Goal: Task Accomplishment & Management: Manage account settings

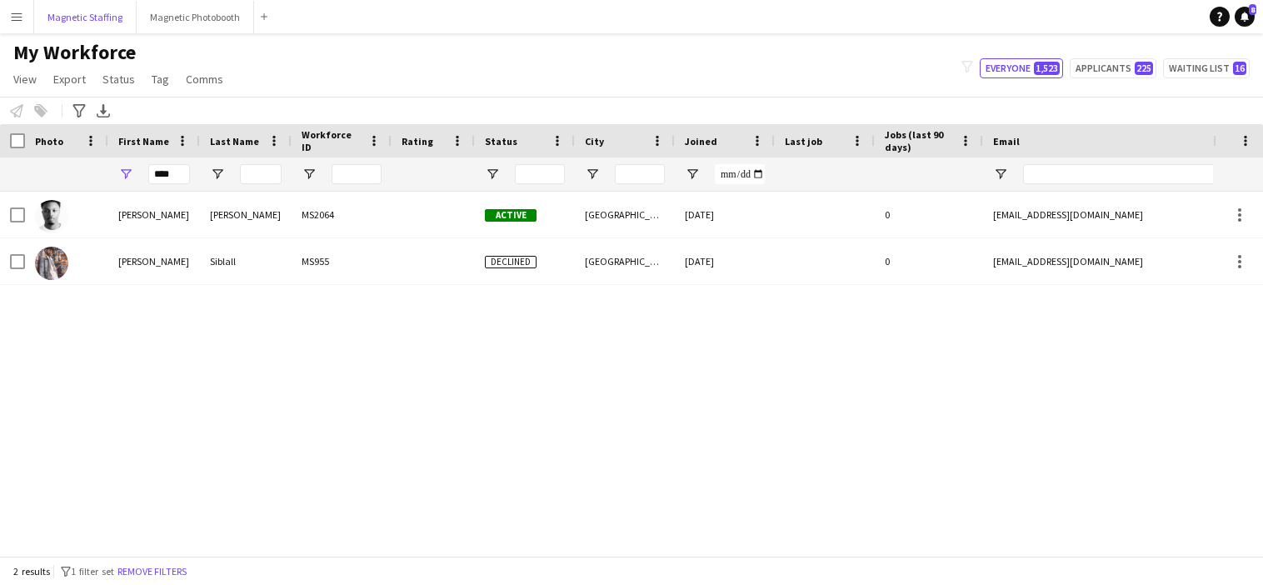
click at [95, 21] on button "Magnetic Staffing Close" at bounding box center [85, 17] width 103 height 33
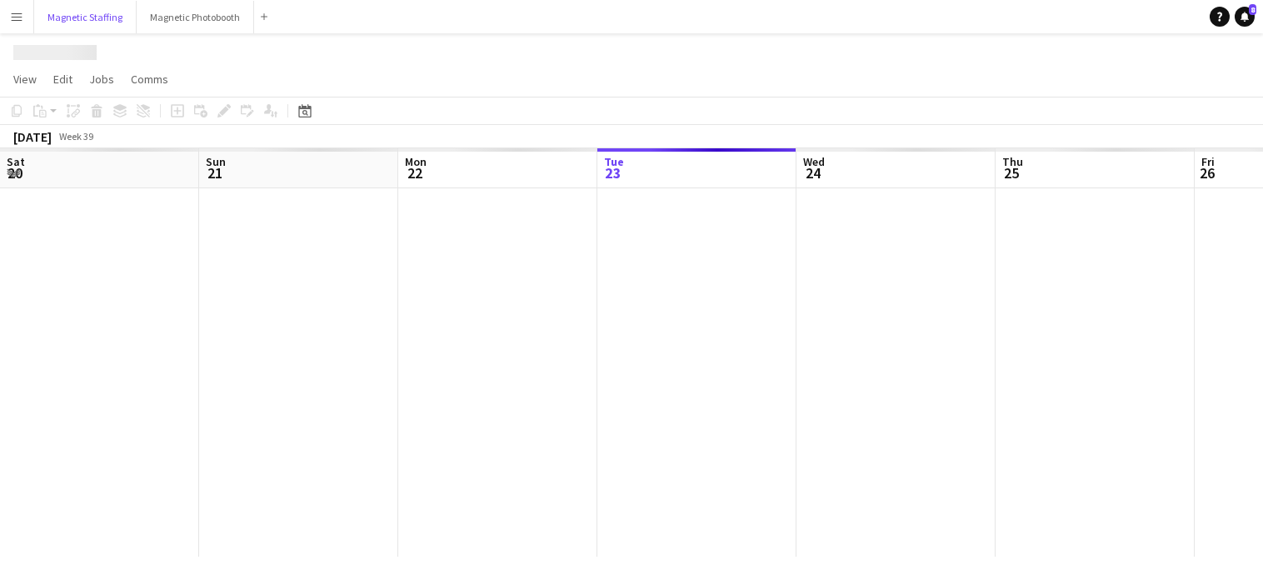
scroll to position [0, 398]
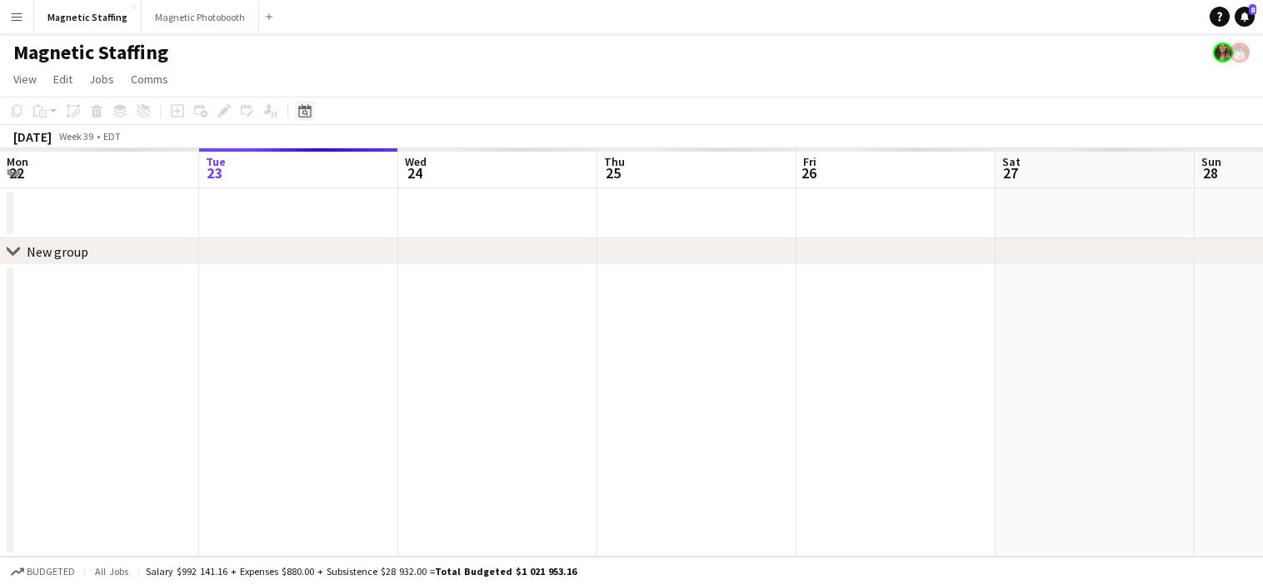
click at [307, 113] on icon at bounding box center [306, 113] width 6 height 6
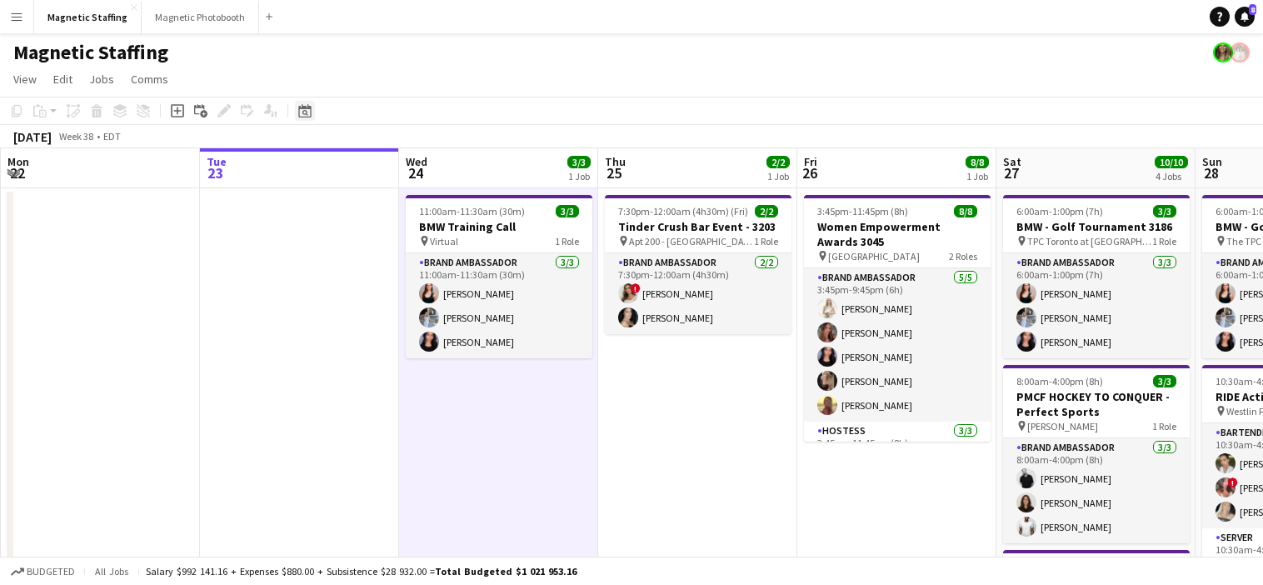
click at [308, 106] on icon at bounding box center [304, 110] width 13 height 13
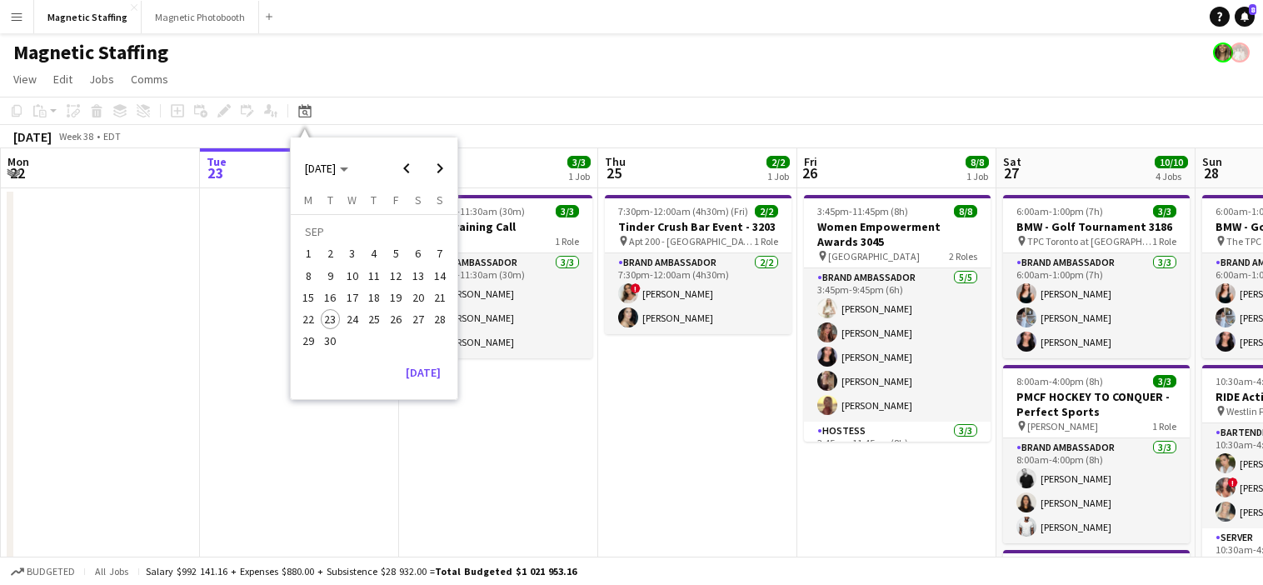
click at [331, 334] on span "30" at bounding box center [331, 342] width 20 height 20
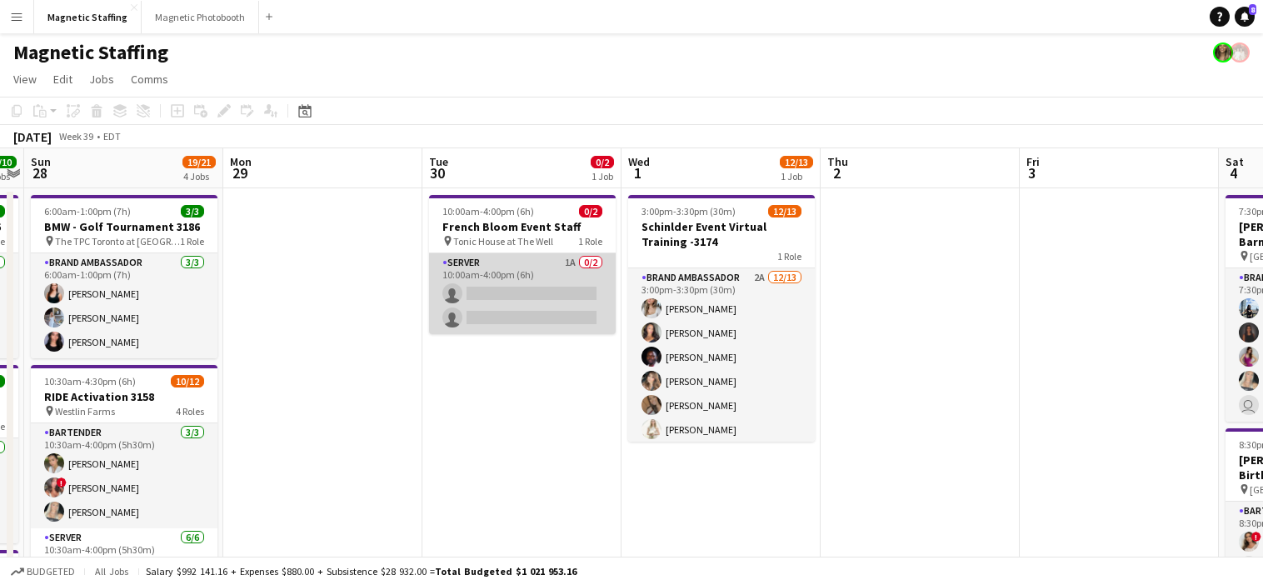
click at [468, 315] on app-card-role "Server 1A 0/2 10:00am-4:00pm (6h) single-neutral-actions single-neutral-actions" at bounding box center [522, 293] width 187 height 81
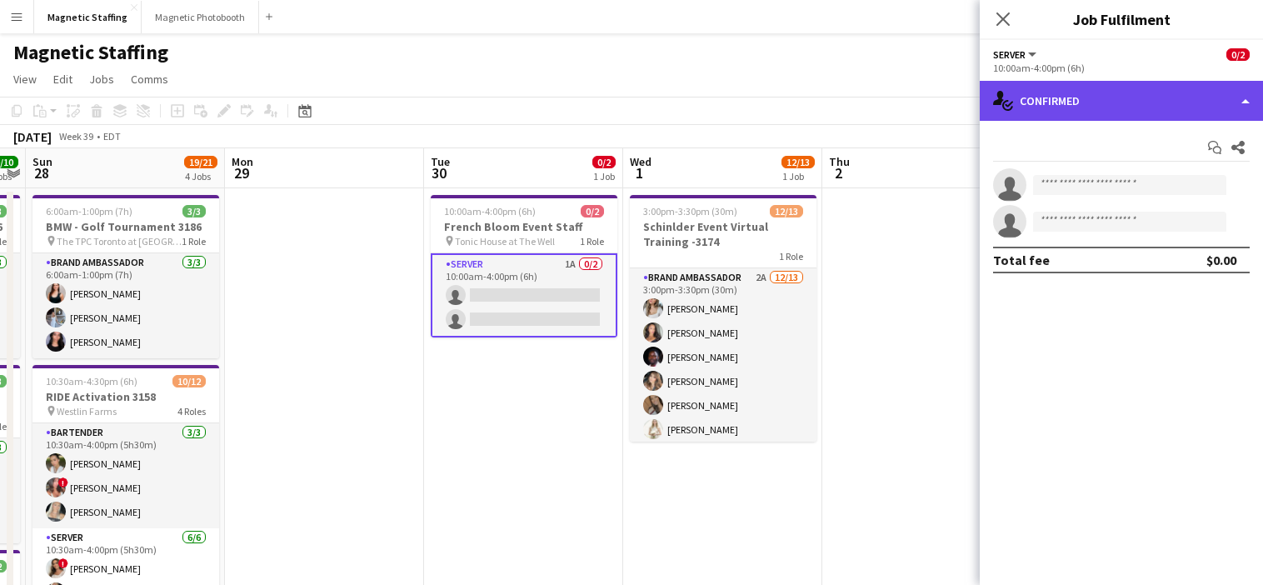
click at [1118, 95] on div "single-neutral-actions-check-2 Confirmed" at bounding box center [1121, 101] width 283 height 40
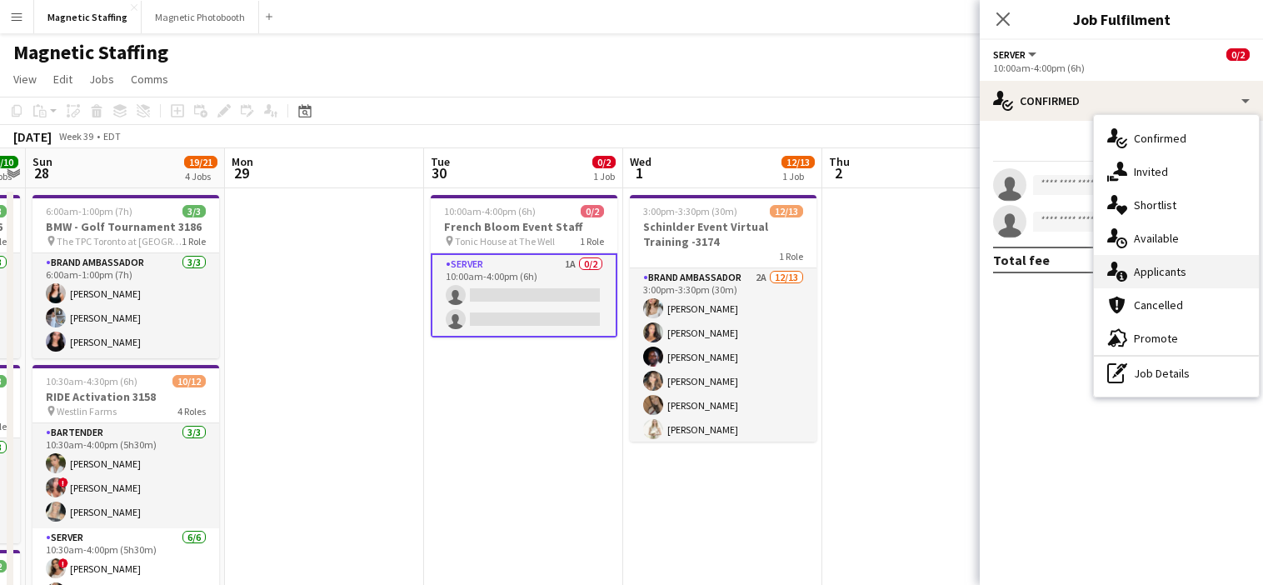
click at [1123, 272] on icon at bounding box center [1122, 276] width 11 height 11
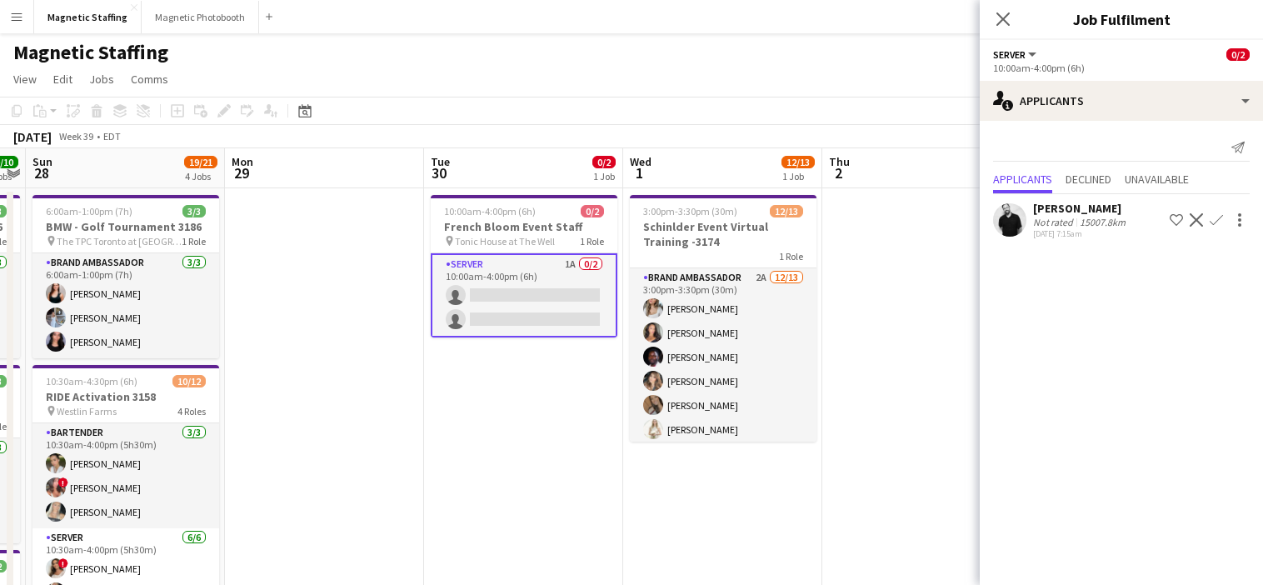
scroll to position [0, 628]
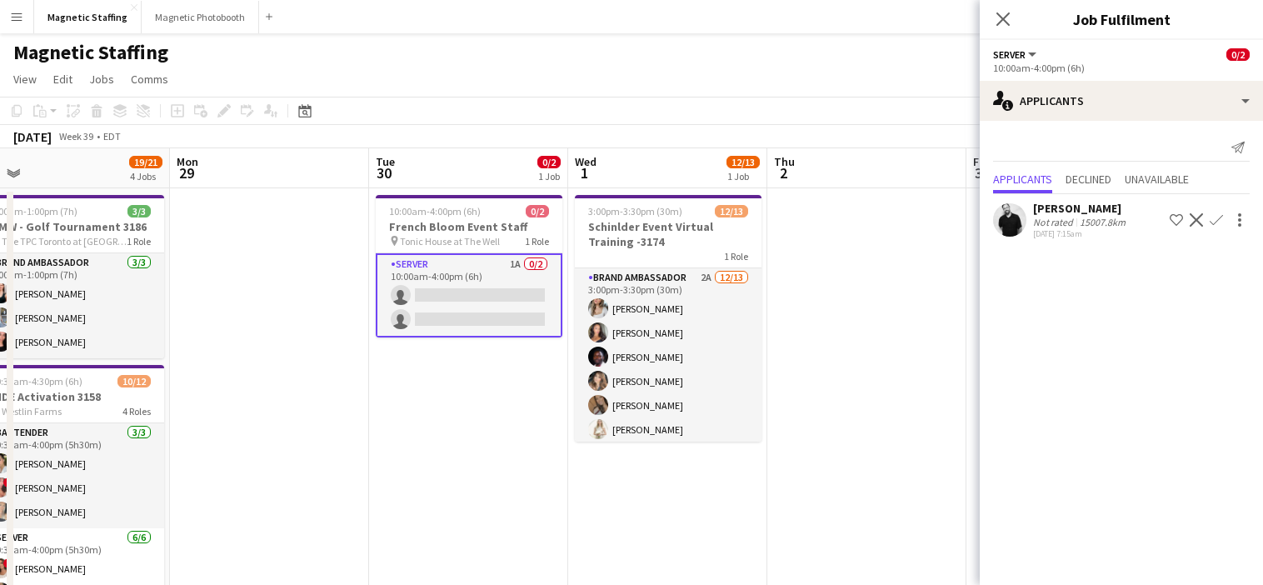
drag, startPoint x: 522, startPoint y: 427, endPoint x: 474, endPoint y: 427, distance: 47.5
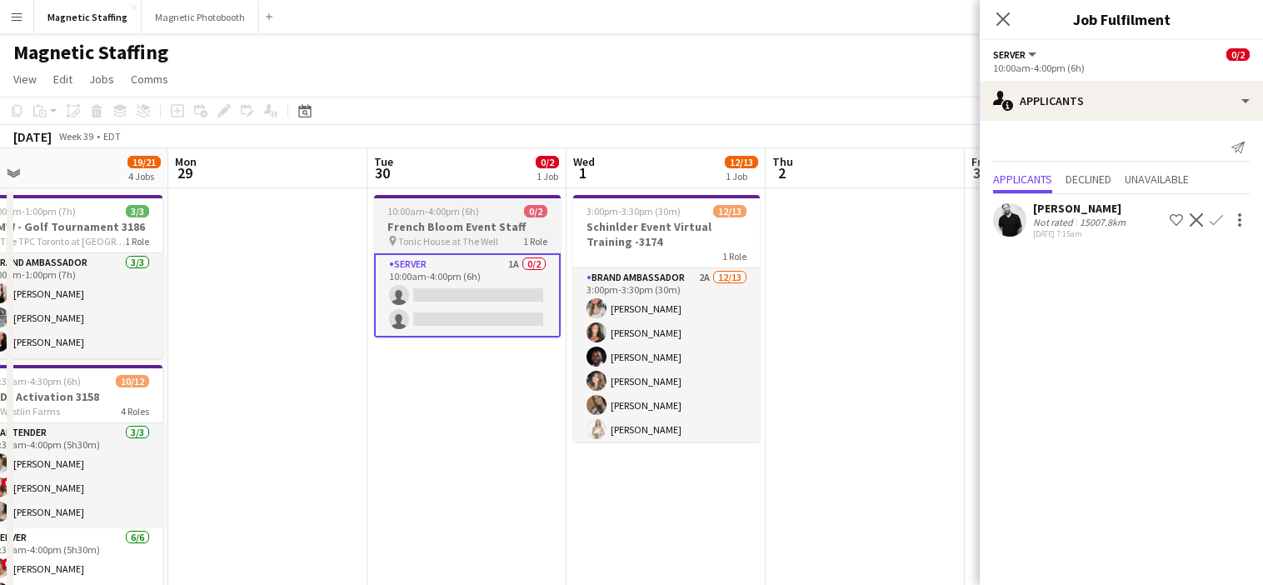
click at [417, 233] on h3 "French Bloom Event Staff" at bounding box center [467, 226] width 187 height 15
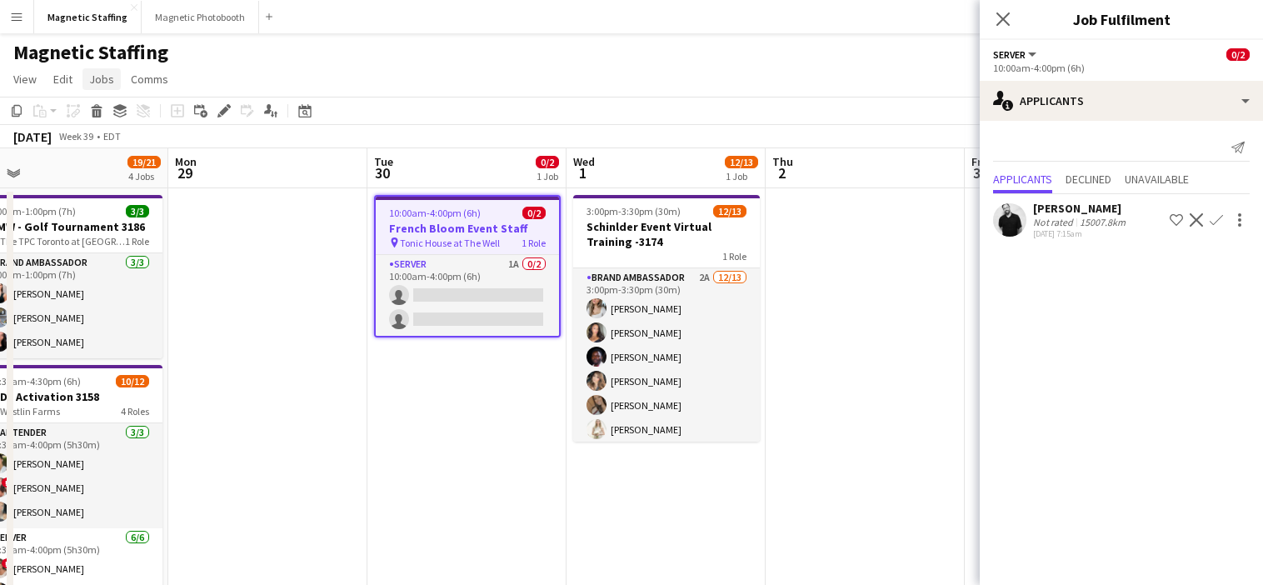
click at [104, 86] on span "Jobs" at bounding box center [101, 79] width 25 height 15
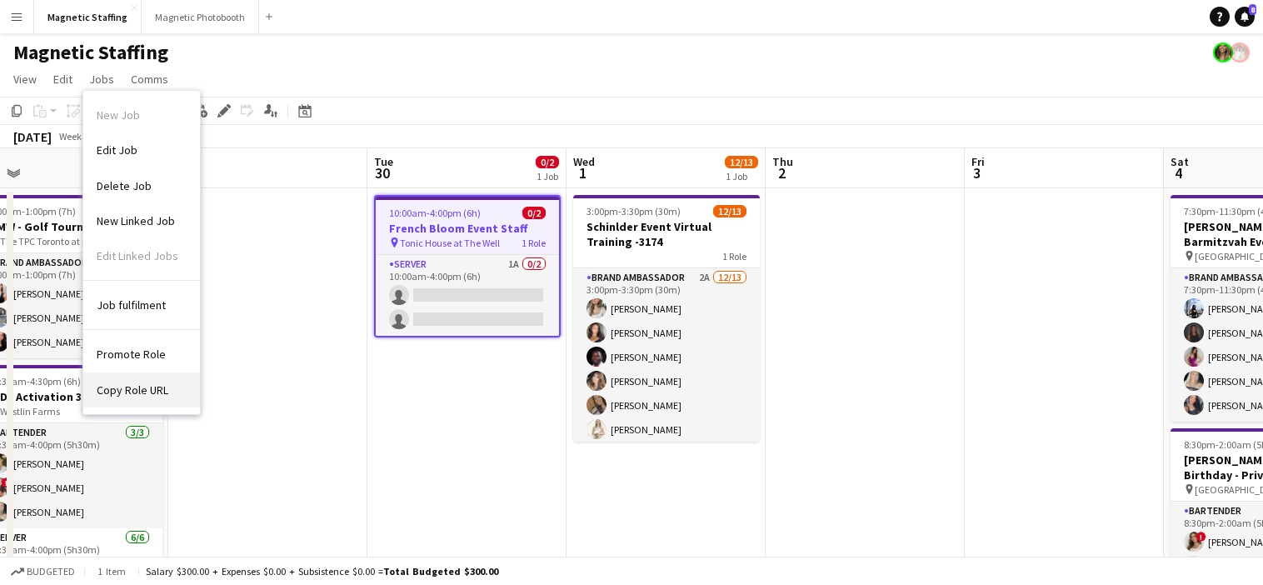
click at [115, 382] on link "Copy Role URL" at bounding box center [141, 390] width 117 height 35
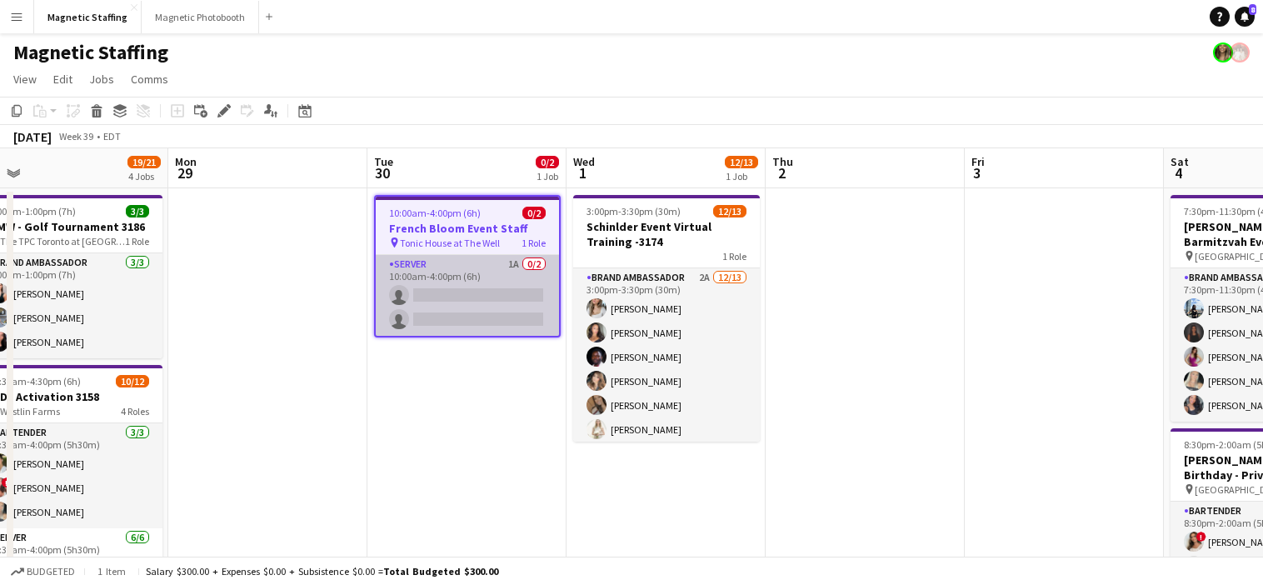
click at [473, 268] on app-card-role "Server 1A 0/2 10:00am-4:00pm (6h) single-neutral-actions single-neutral-actions" at bounding box center [467, 295] width 183 height 81
